Goal: Task Accomplishment & Management: Manage account settings

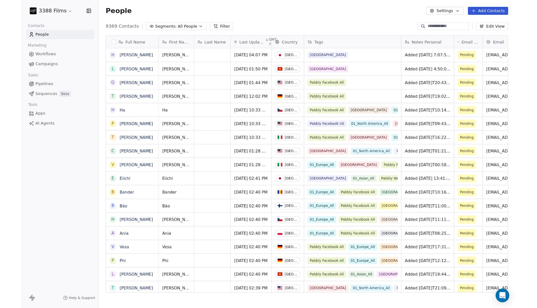
scroll to position [5, 5]
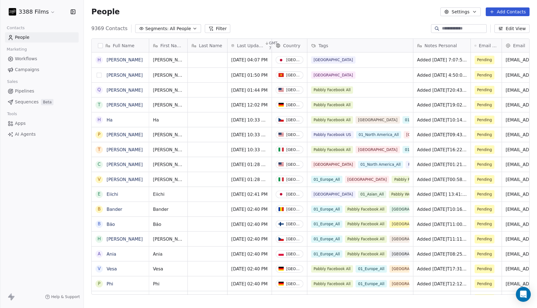
click at [99, 73] on button "grid" at bounding box center [99, 75] width 5 height 5
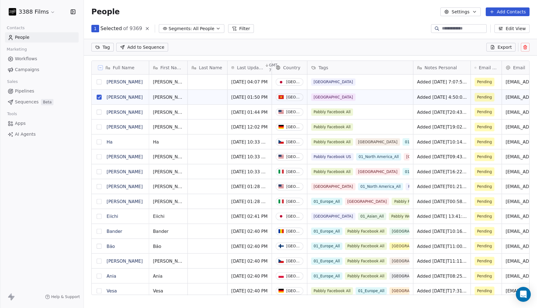
scroll to position [245, 449]
click at [99, 82] on button "grid" at bounding box center [99, 82] width 5 height 5
click at [108, 50] on html "3388 Films Contacts People Marketing Workflows Campaigns Sales Pipelines Sequen…" at bounding box center [268, 154] width 537 height 308
type input "**"
click at [127, 81] on div "01_Asian_All" at bounding box center [118, 79] width 23 height 6
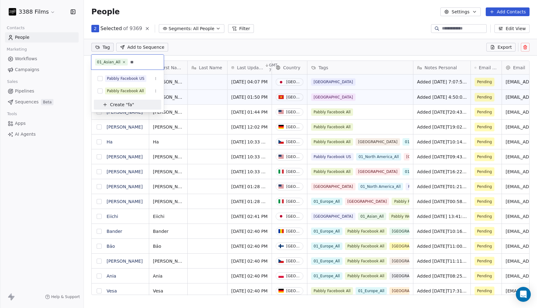
type input "*"
type input "**"
click at [130, 79] on div "Pabbly Website" at bounding box center [121, 79] width 29 height 6
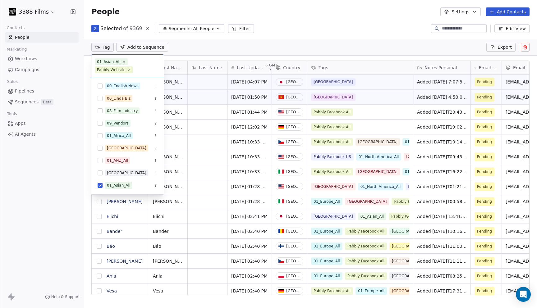
click at [318, 30] on html "3388 Films Contacts People Marketing Workflows Campaigns Sales Pipelines Sequen…" at bounding box center [268, 154] width 537 height 308
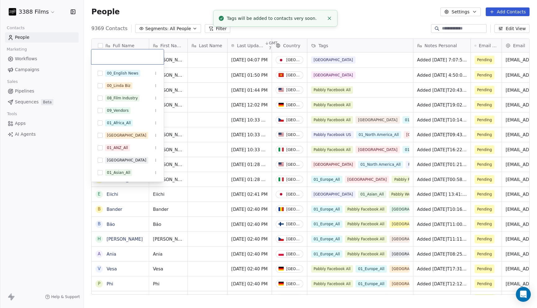
scroll to position [4, 0]
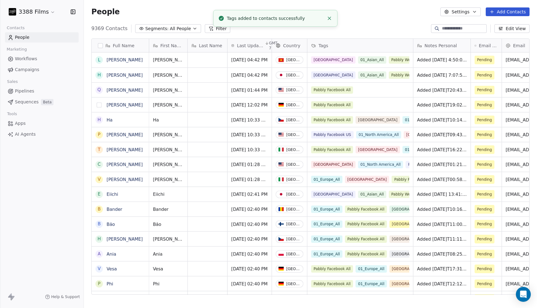
click at [100, 104] on button "grid" at bounding box center [99, 105] width 5 height 5
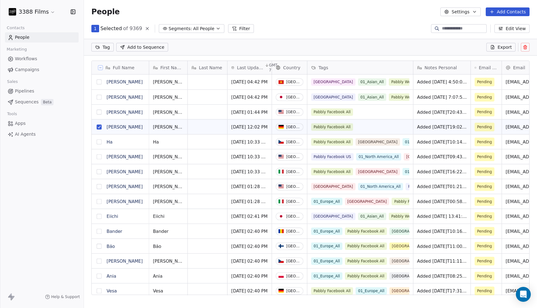
scroll to position [0, 0]
click at [99, 113] on button "grid" at bounding box center [99, 112] width 5 height 5
click at [105, 48] on html "3388 Films Contacts People Marketing Workflows Campaigns Sales Pipelines Sequen…" at bounding box center [268, 154] width 537 height 308
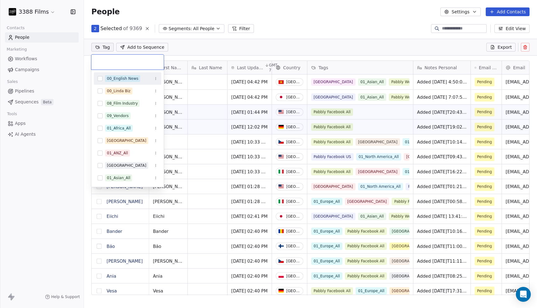
click at [340, 41] on html "3388 Films Contacts People Marketing Workflows Campaigns Sales Pipelines Sequen…" at bounding box center [268, 154] width 537 height 308
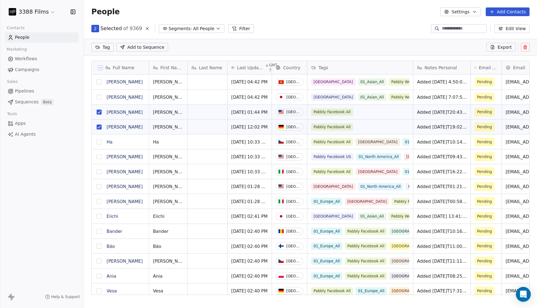
click at [100, 112] on button "grid" at bounding box center [99, 112] width 5 height 5
click at [99, 126] on button "grid" at bounding box center [99, 127] width 5 height 5
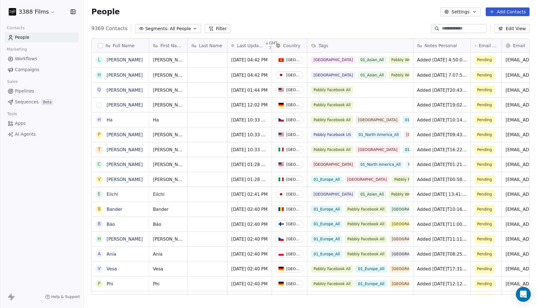
scroll to position [267, 449]
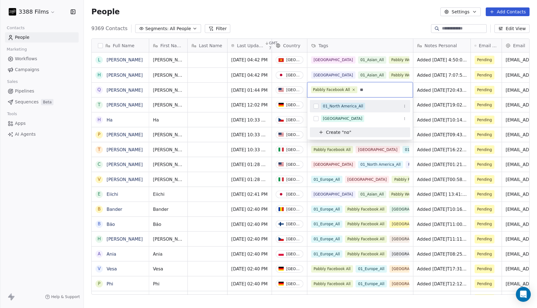
type input "**"
click at [361, 104] on div "01_North America_All" at bounding box center [343, 107] width 40 height 6
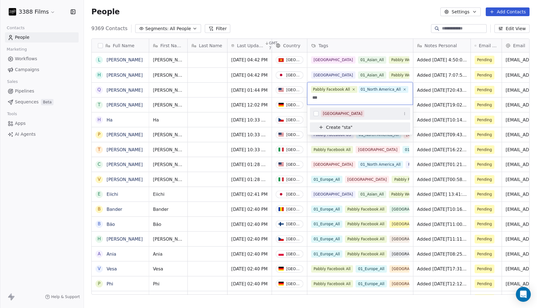
type input "***"
click at [340, 113] on div "[GEOGRAPHIC_DATA]" at bounding box center [342, 114] width 39 height 6
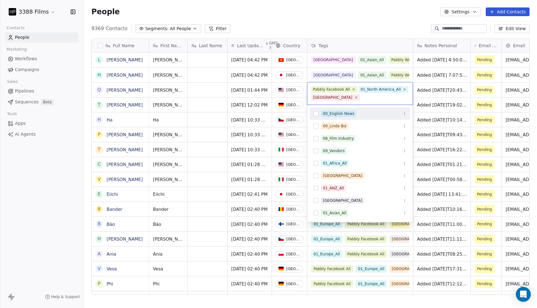
click at [362, 23] on html "3388 Films Contacts People Marketing Workflows Campaigns Sales Pipelines Sequen…" at bounding box center [268, 154] width 537 height 308
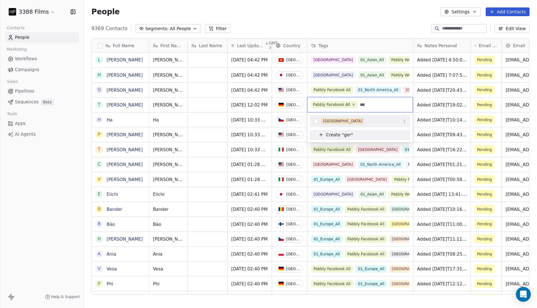
type input "***"
click at [340, 119] on span "[GEOGRAPHIC_DATA]" at bounding box center [342, 121] width 43 height 7
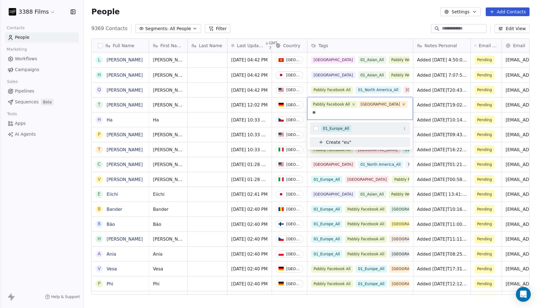
type input "**"
click at [336, 126] on div "01_Europe_All" at bounding box center [336, 129] width 26 height 6
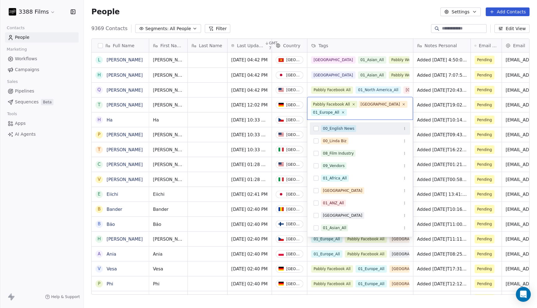
click at [352, 21] on html "3388 Films Contacts People Marketing Workflows Campaigns Sales Pipelines Sequen…" at bounding box center [268, 154] width 537 height 308
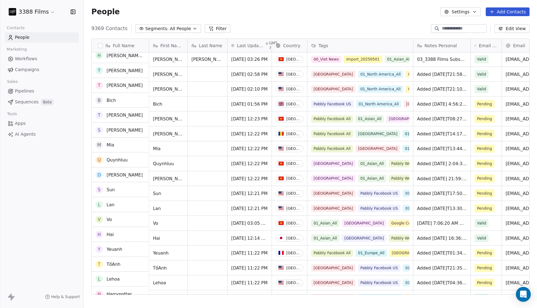
scroll to position [0, 0]
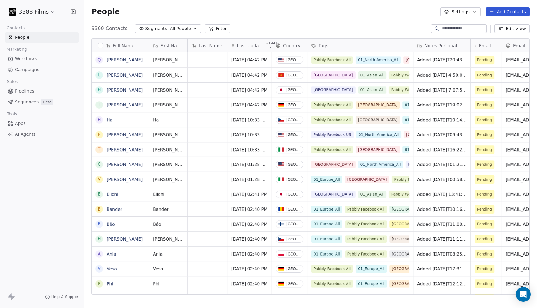
click at [319, 19] on div "People Settings Add Contacts" at bounding box center [310, 12] width 453 height 24
